Goal: Find specific fact: Find specific fact

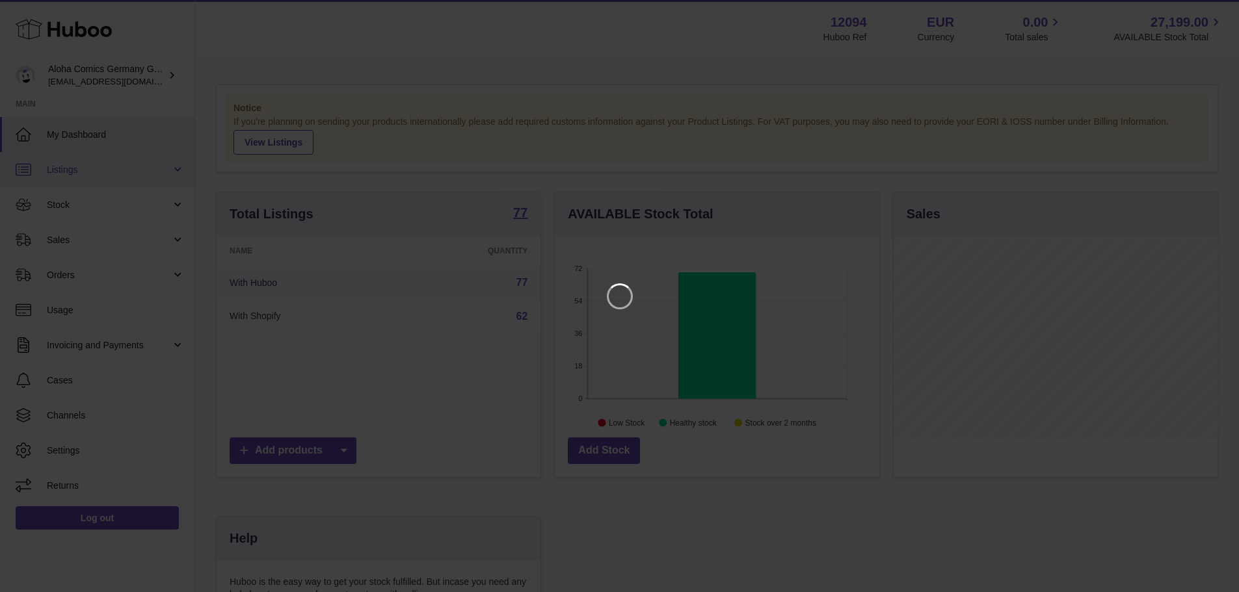
scroll to position [203, 328]
click at [1216, 10] on icon "Close" at bounding box center [1214, 12] width 10 height 10
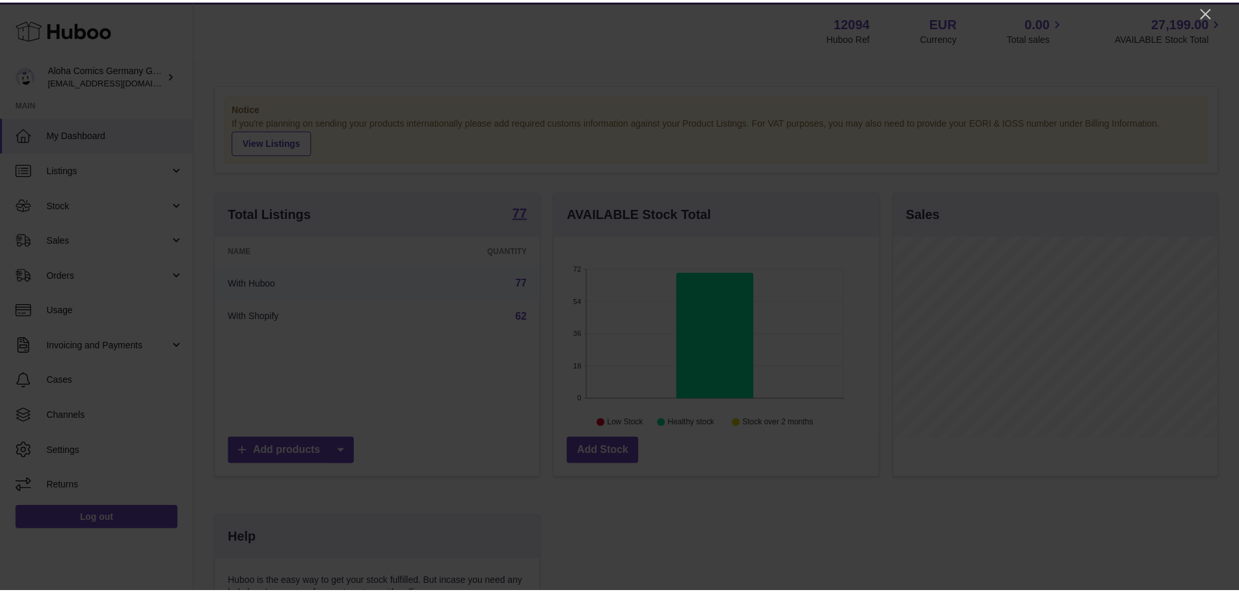
scroll to position [650017, 649896]
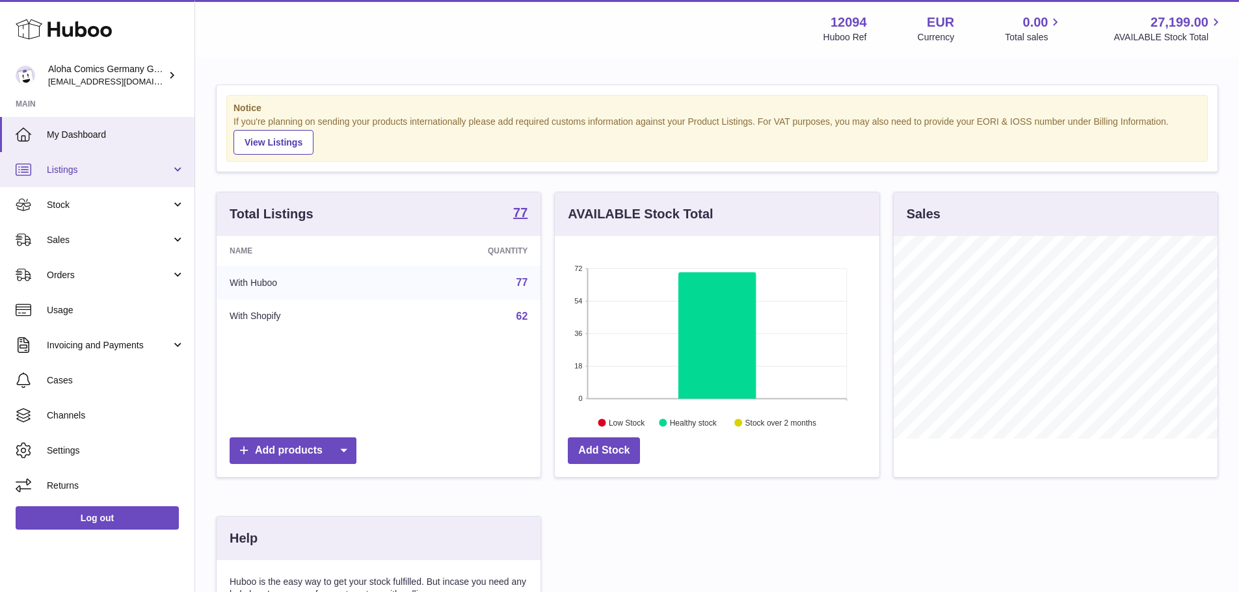
click at [103, 172] on span "Listings" at bounding box center [109, 170] width 124 height 12
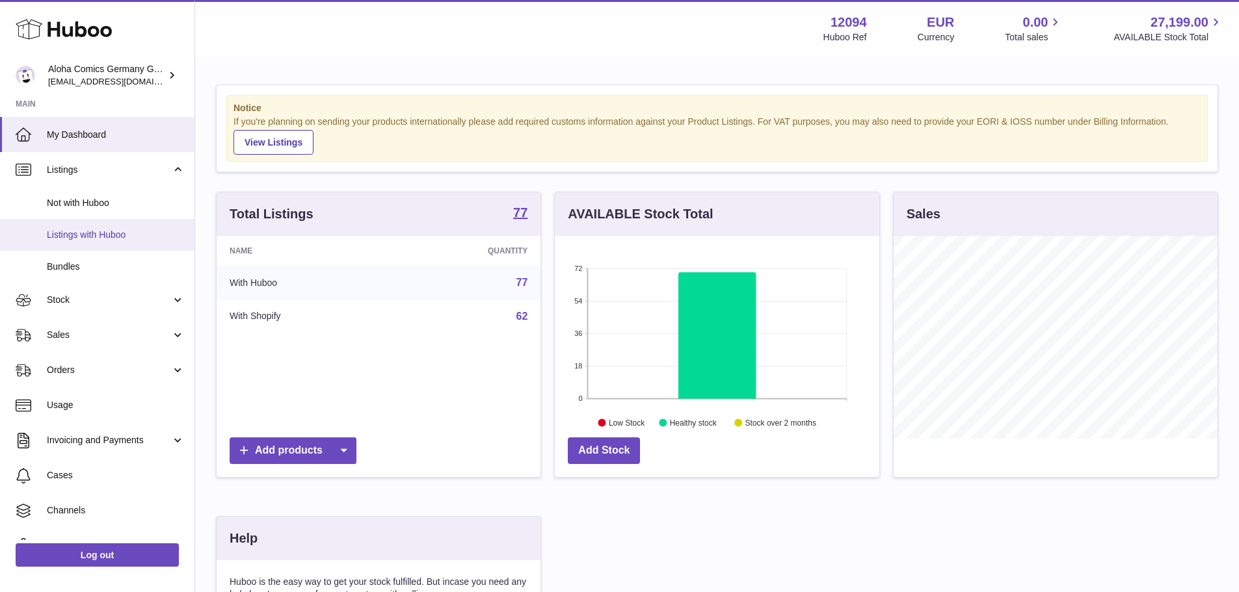
click at [113, 236] on span "Listings with Huboo" at bounding box center [116, 235] width 138 height 12
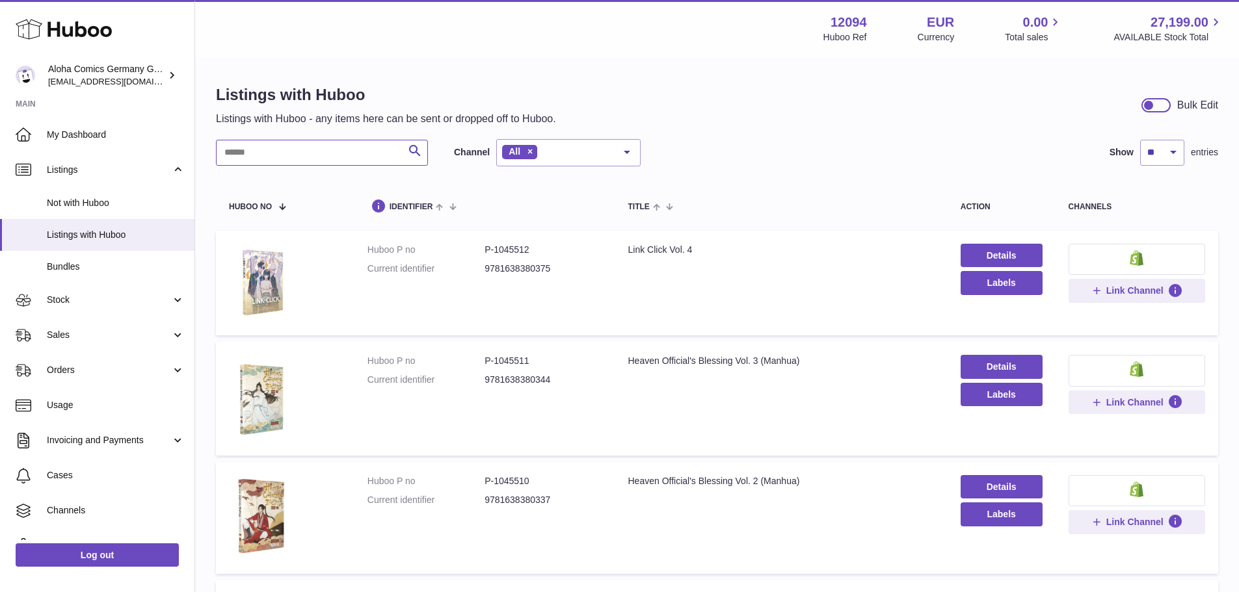
click at [263, 151] on input "text" at bounding box center [322, 153] width 212 height 26
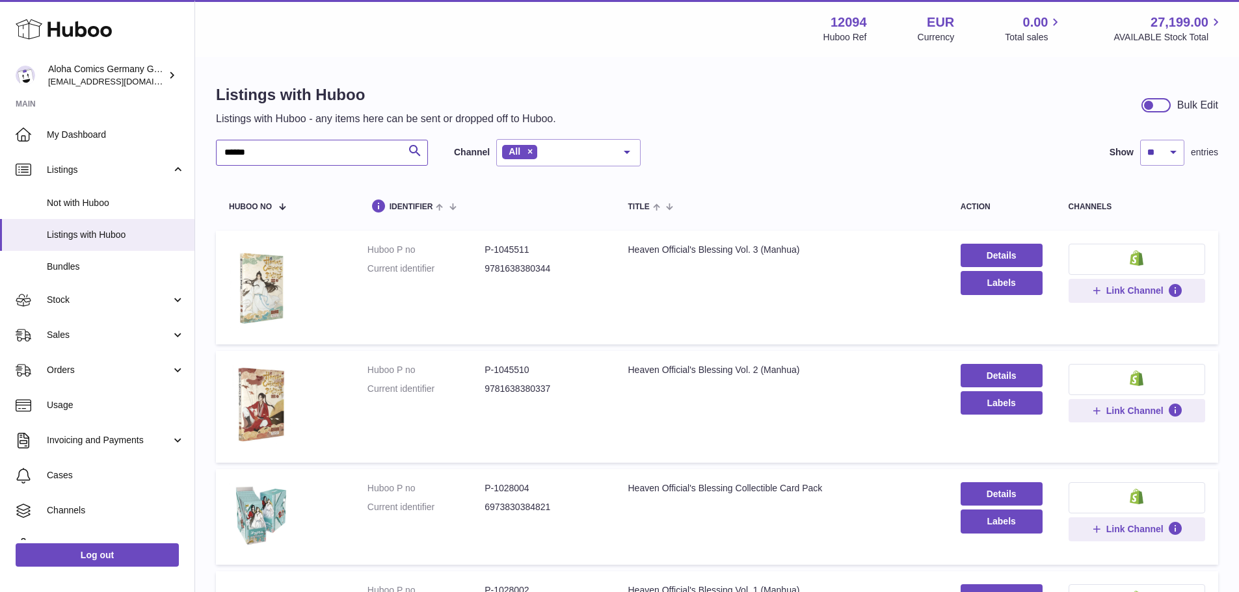
scroll to position [130, 0]
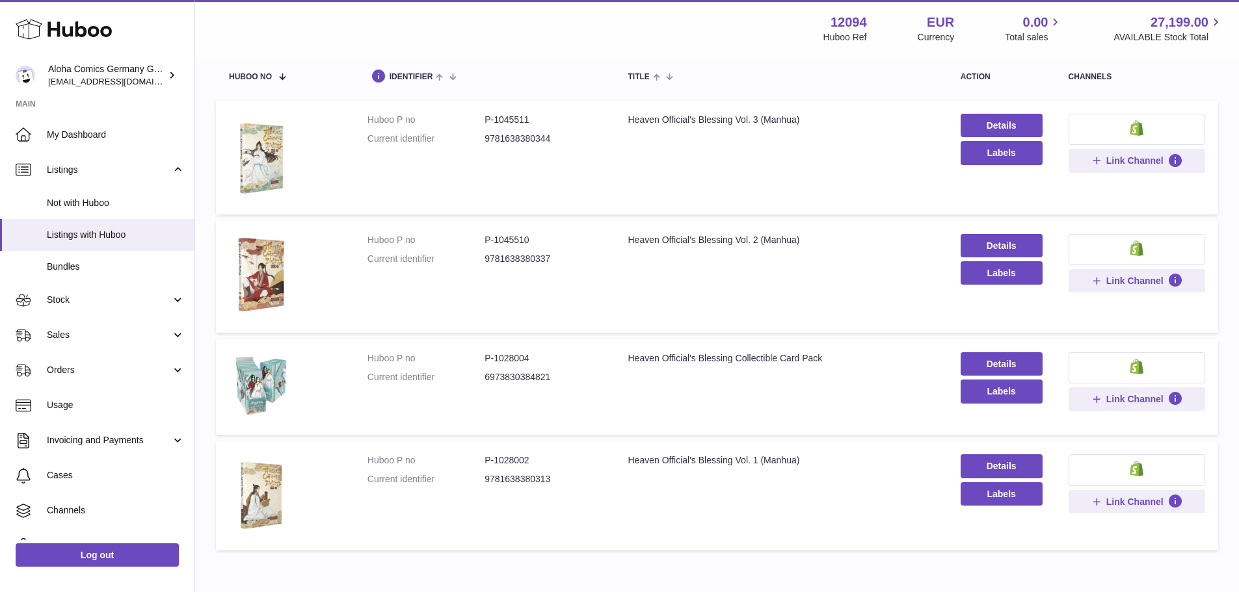
type input "******"
click at [513, 119] on dd "P-1045511" at bounding box center [542, 120] width 117 height 12
copy dd "1045511"
click at [514, 237] on dd "P-1045510" at bounding box center [542, 240] width 117 height 12
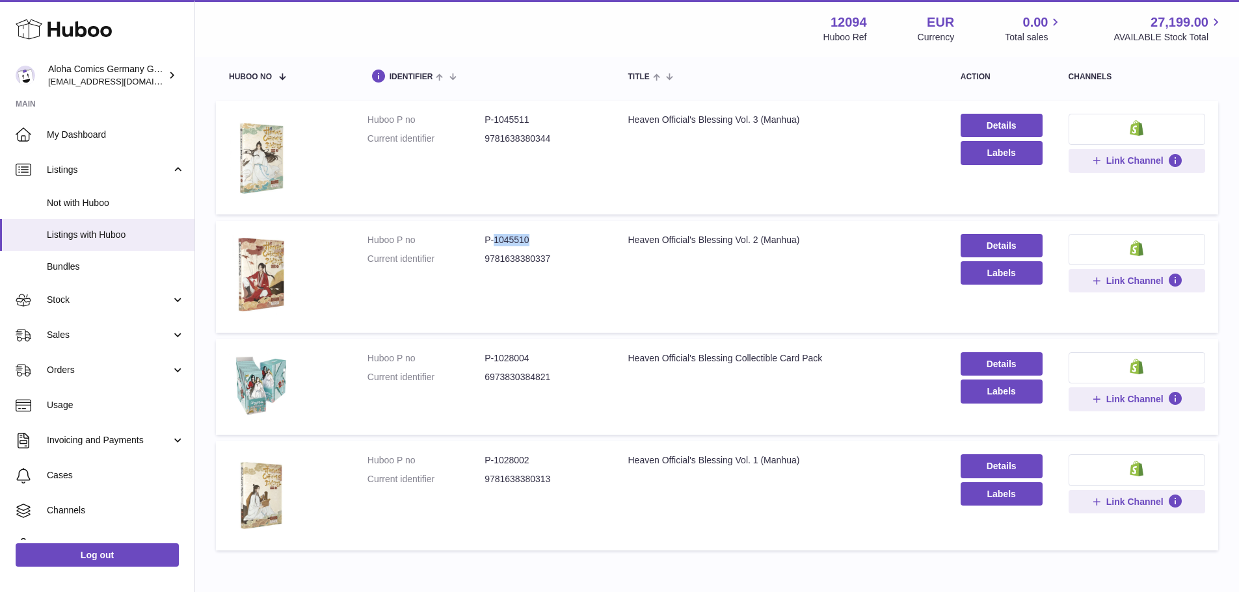
click at [514, 237] on dd "P-1045510" at bounding box center [542, 240] width 117 height 12
copy dd "1045510"
